Goal: Information Seeking & Learning: Learn about a topic

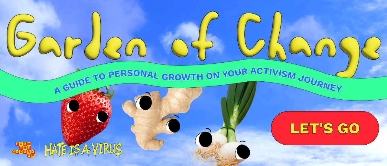
click at [346, 66] on img at bounding box center [193, 57] width 387 height 92
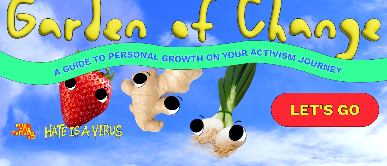
scroll to position [24, 0]
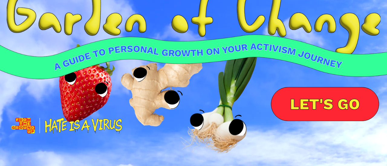
click at [319, 101] on link "LET'S GO" at bounding box center [325, 104] width 108 height 34
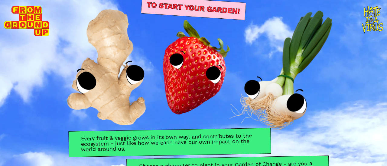
scroll to position [51, 0]
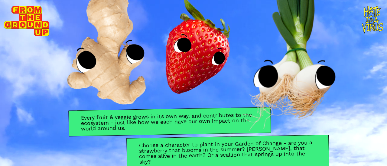
click at [332, 111] on img at bounding box center [285, 53] width 193 height 200
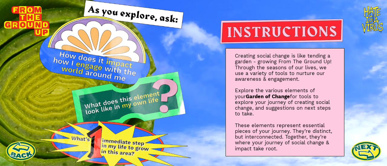
click at [310, 94] on p "Creating social change is like tending a garden - growing From The Ground Up! T…" at bounding box center [285, 102] width 100 height 98
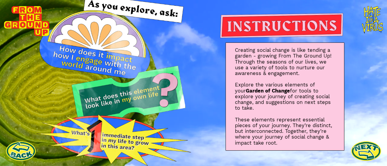
click at [288, 84] on p "Creating social change is like tending a garden - growing From The Ground Up! T…" at bounding box center [285, 96] width 100 height 98
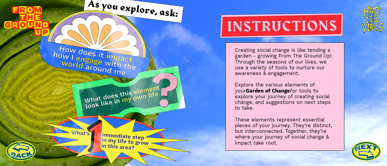
click at [143, 90] on img at bounding box center [113, 80] width 155 height 172
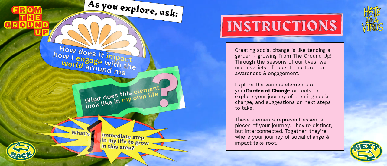
click at [358, 149] on link at bounding box center [365, 151] width 33 height 33
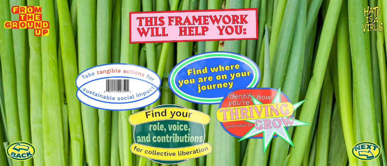
scroll to position [1, 0]
click at [118, 83] on img at bounding box center [193, 107] width 240 height 113
click at [111, 89] on img at bounding box center [193, 107] width 240 height 113
click at [167, 126] on img at bounding box center [193, 107] width 240 height 113
click at [359, 156] on link at bounding box center [365, 151] width 33 height 33
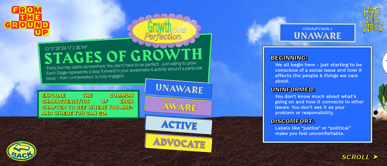
click at [199, 150] on img at bounding box center [178, 143] width 68 height 20
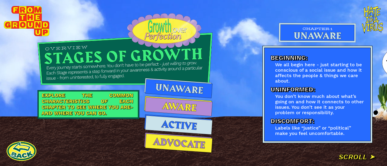
click at [372, 160] on div "Beginning: We all begin here - just starting to be conscious of a social issue …" at bounding box center [375, 83] width 250 height 166
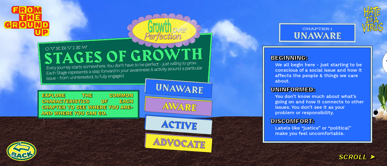
click at [360, 161] on div "Beginning: We all begin here - just starting to be conscious of a social issue …" at bounding box center [375, 83] width 250 height 166
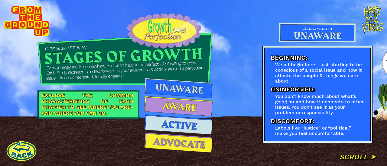
click at [360, 159] on div "Beginning: We all begin here - just starting to be conscious of a social issue …" at bounding box center [375, 83] width 250 height 166
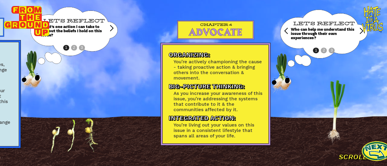
scroll to position [0, 867]
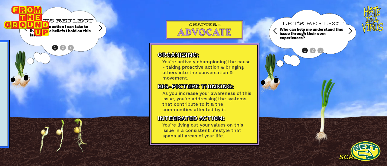
click at [307, 50] on div "LET'S REFLECT Who can help me understand this issue through their own experienc…" at bounding box center [312, 31] width 66 height 43
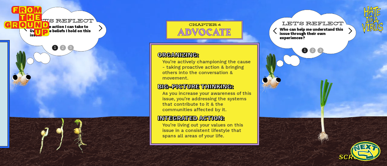
click at [307, 47] on div "LET'S REFLECT Who can help me understand this issue through their own experienc…" at bounding box center [312, 31] width 66 height 43
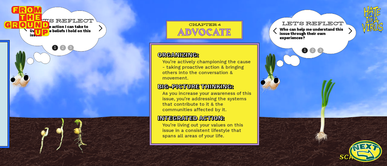
click at [363, 144] on link at bounding box center [365, 151] width 33 height 33
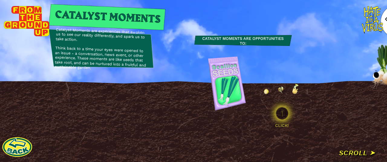
click at [362, 150] on img at bounding box center [339, 135] width 51 height 28
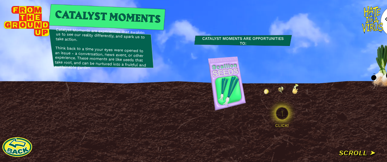
click at [288, 115] on img at bounding box center [282, 113] width 30 height 30
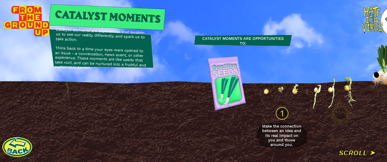
click at [289, 119] on img at bounding box center [282, 113] width 30 height 30
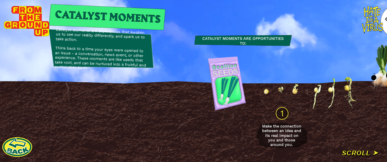
click at [293, 116] on img at bounding box center [282, 113] width 30 height 30
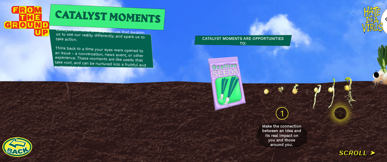
click at [323, 108] on div "CLICK! Make the connection between an idea and its real impact on you and those…" at bounding box center [346, 129] width 182 height 49
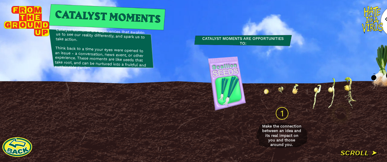
click at [289, 120] on div "Make the connection between an idea and its real impact on you and those around…" at bounding box center [281, 135] width 51 height 37
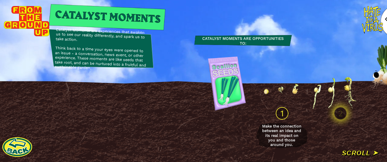
click at [348, 117] on img at bounding box center [340, 113] width 30 height 30
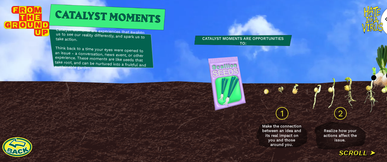
click at [363, 154] on div "Realize how your actions affect the issue." at bounding box center [339, 135] width 51 height 37
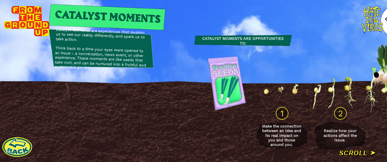
click at [367, 116] on div "CLICK! Make the connection between an idea and its real impact on you and those…" at bounding box center [346, 129] width 182 height 49
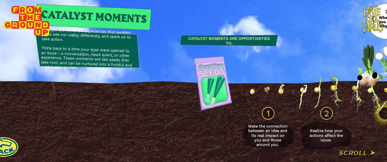
scroll to position [0, 63]
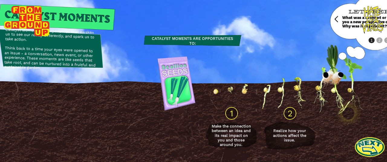
click at [340, 115] on img at bounding box center [348, 113] width 30 height 30
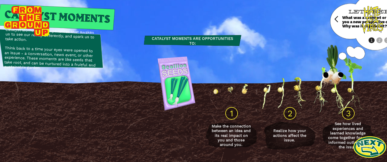
click at [369, 149] on link at bounding box center [369, 146] width 33 height 33
